Goal: Information Seeking & Learning: Check status

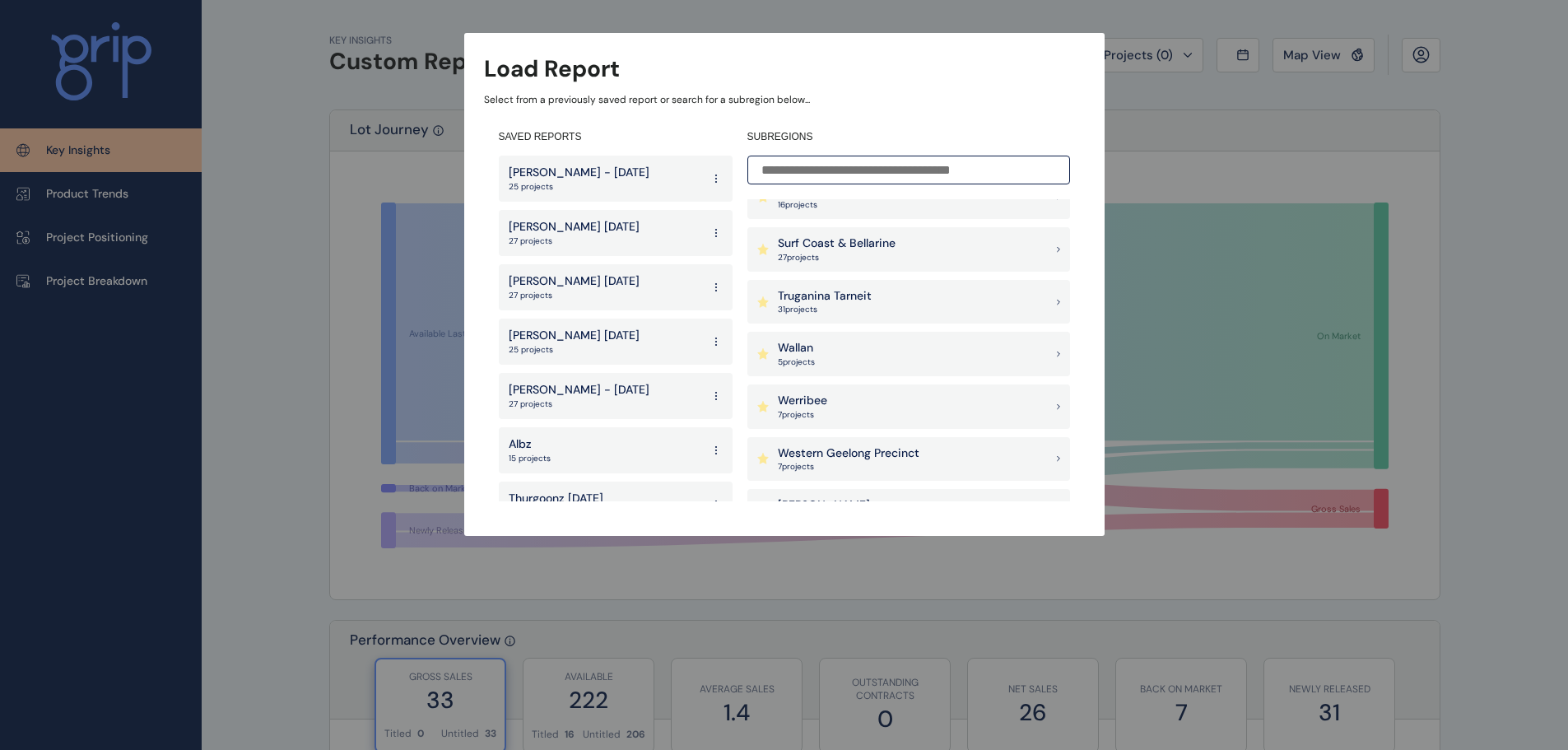
scroll to position [1647, 0]
click at [869, 445] on div "[PERSON_NAME] 25 project s" at bounding box center [908, 459] width 322 height 44
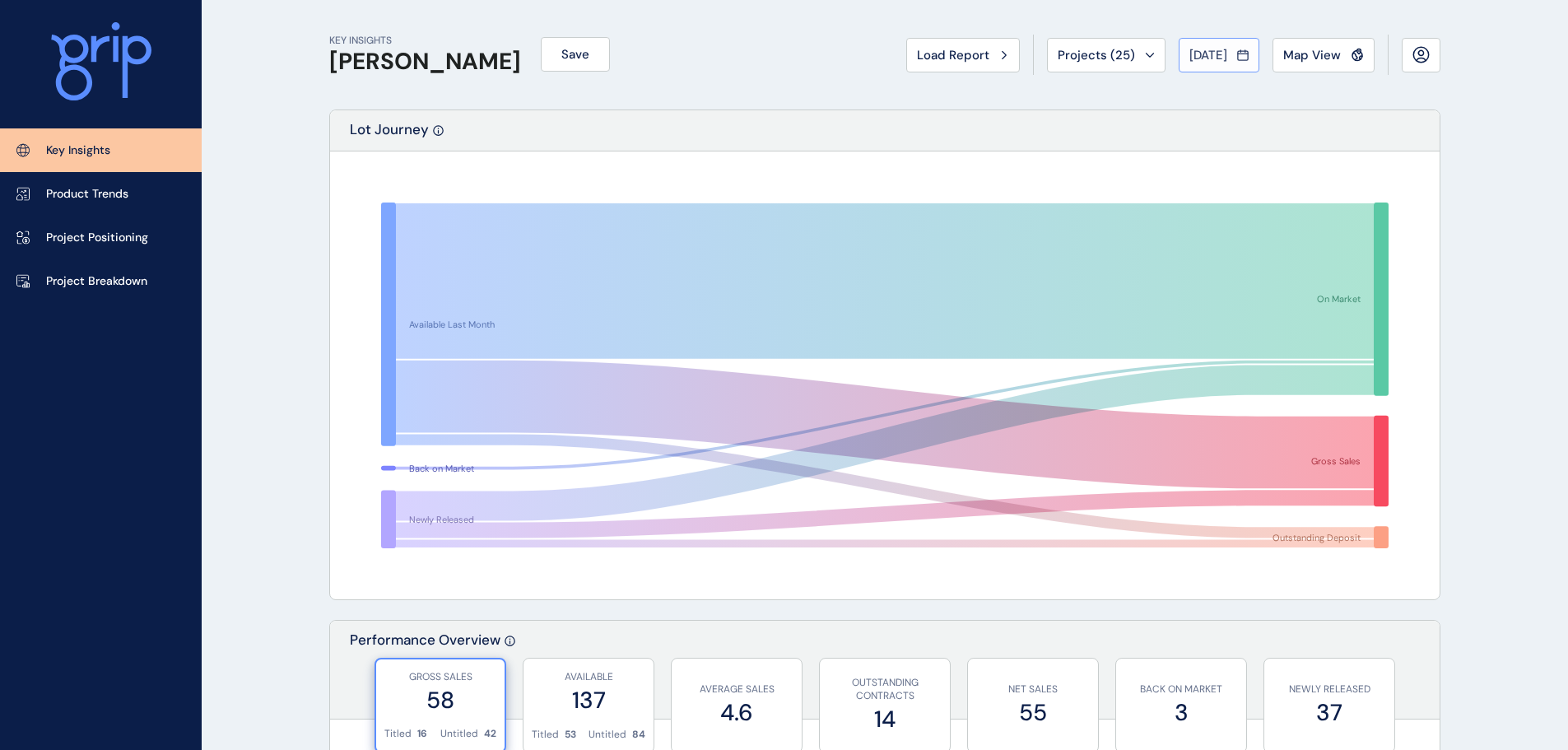
click at [1190, 69] on button "[DATE]" at bounding box center [1219, 54] width 80 height 34
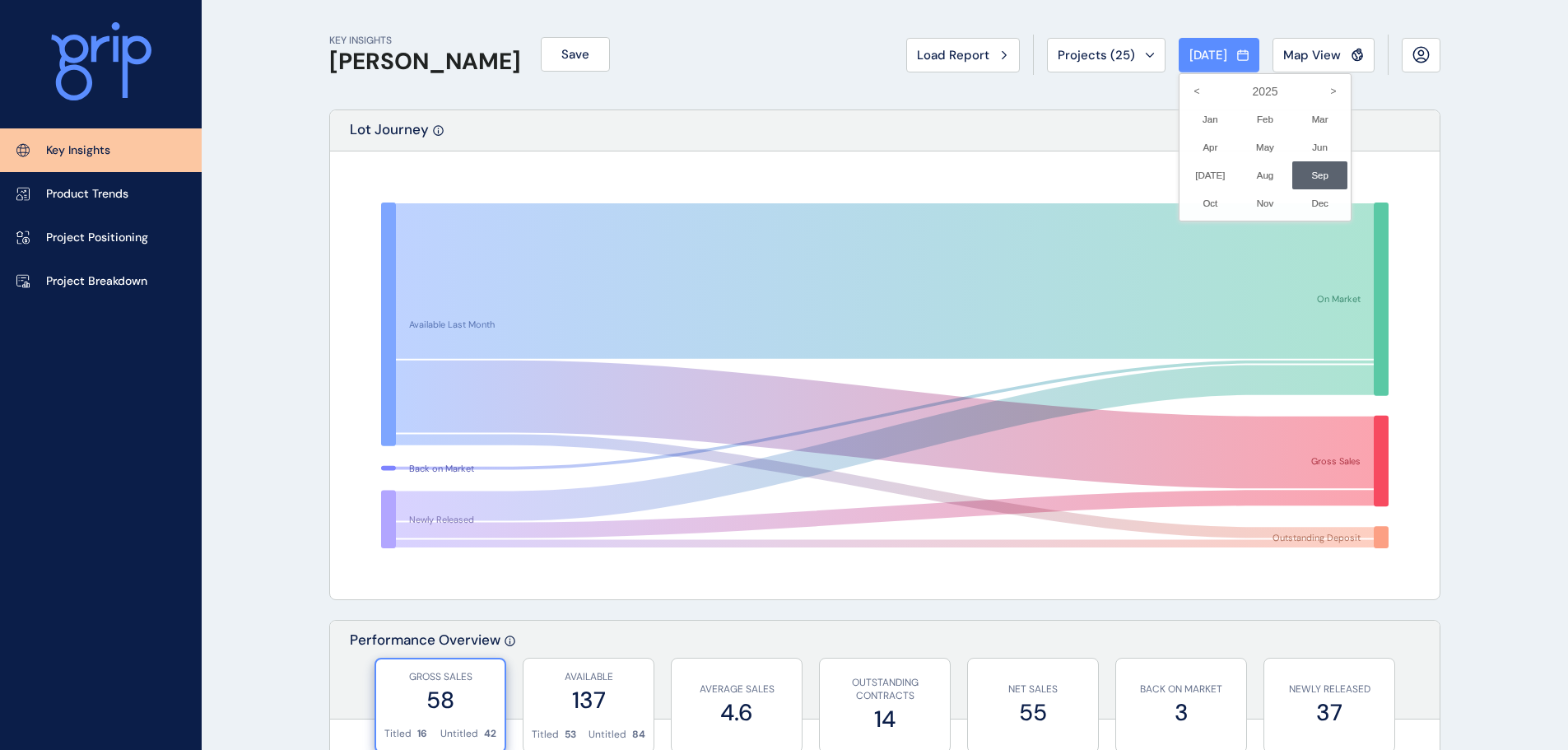
click at [1297, 54] on div at bounding box center [784, 375] width 1568 height 750
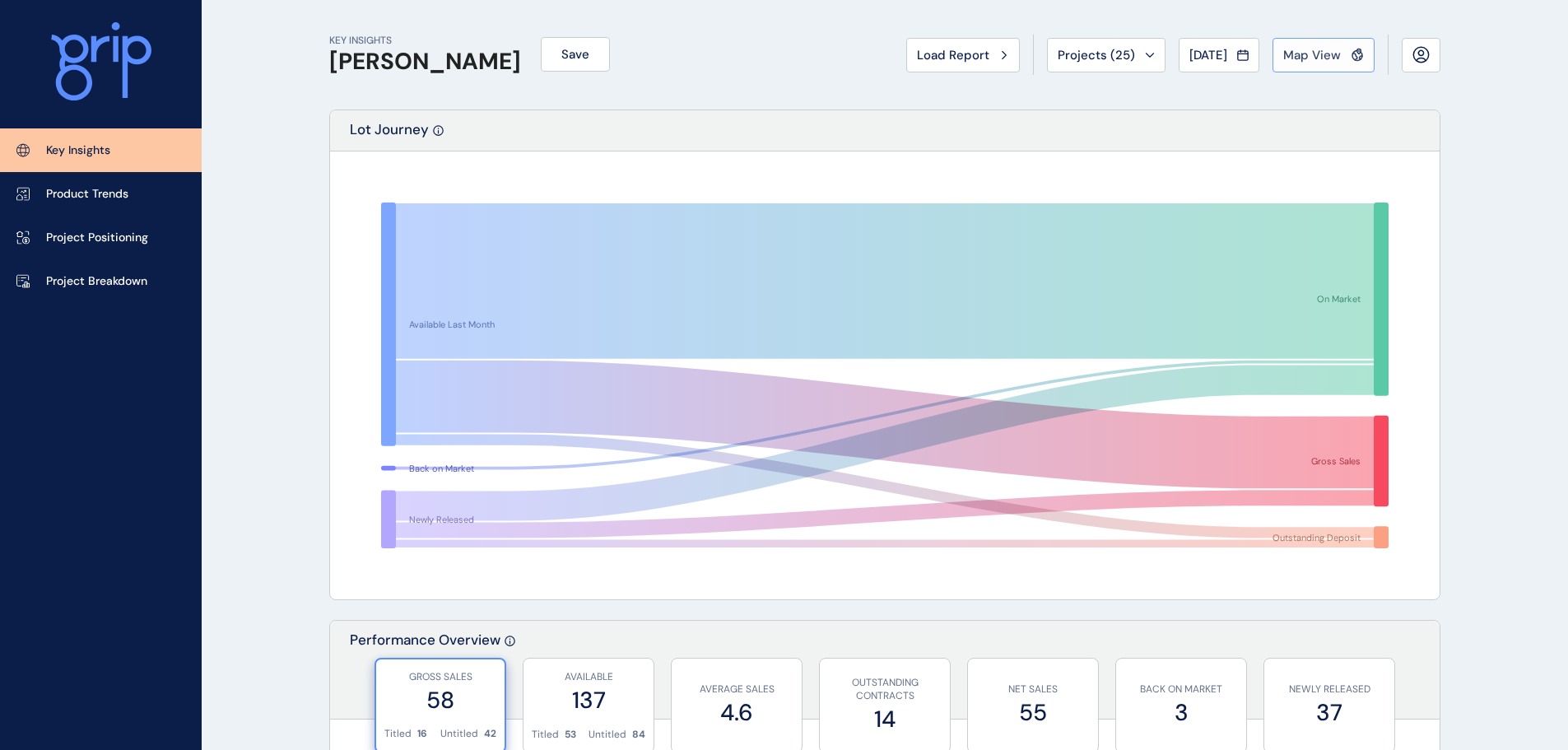
click at [1314, 50] on span "Map View" at bounding box center [1312, 55] width 58 height 17
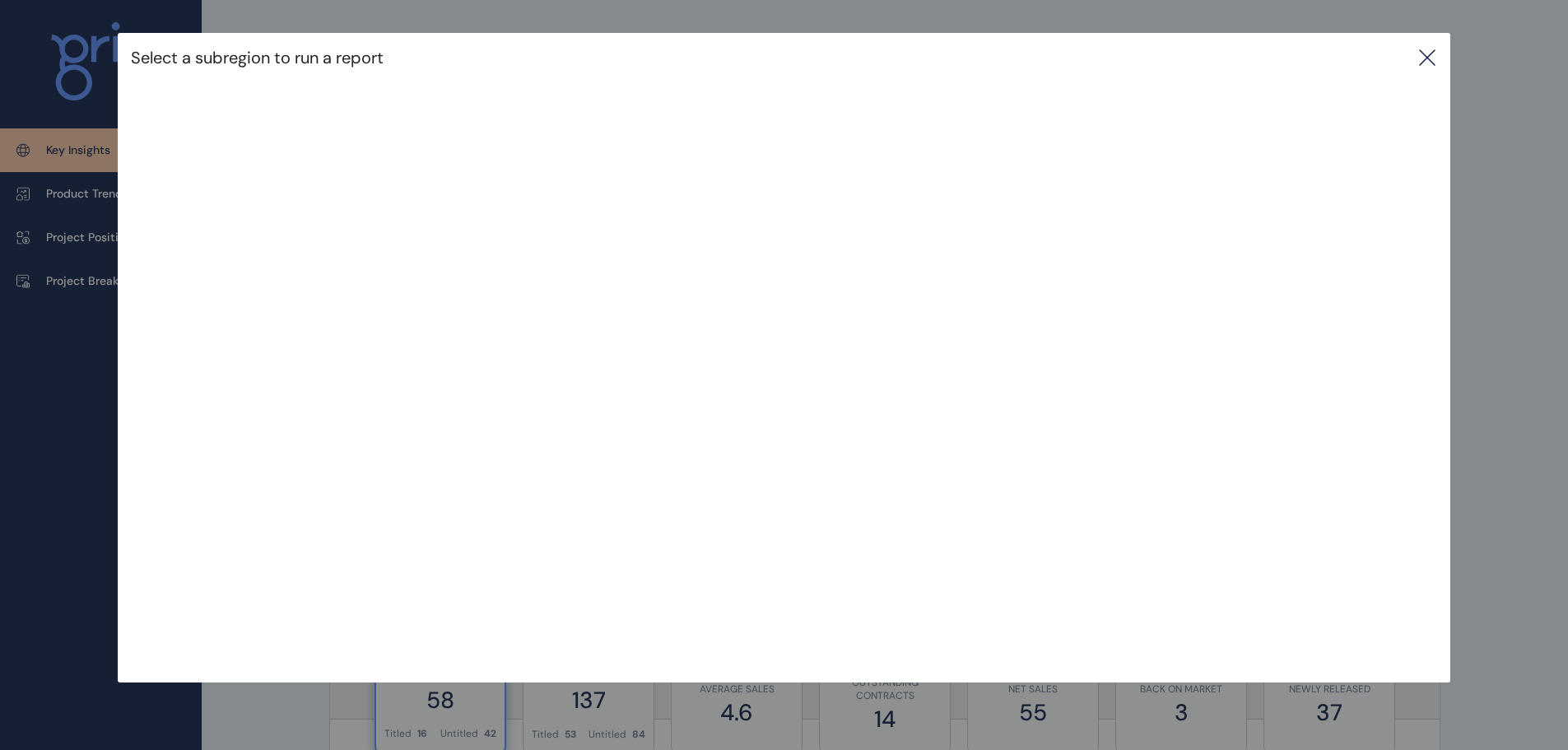
click at [1432, 57] on icon at bounding box center [1427, 58] width 15 height 15
